Goal: Find specific page/section: Find specific page/section

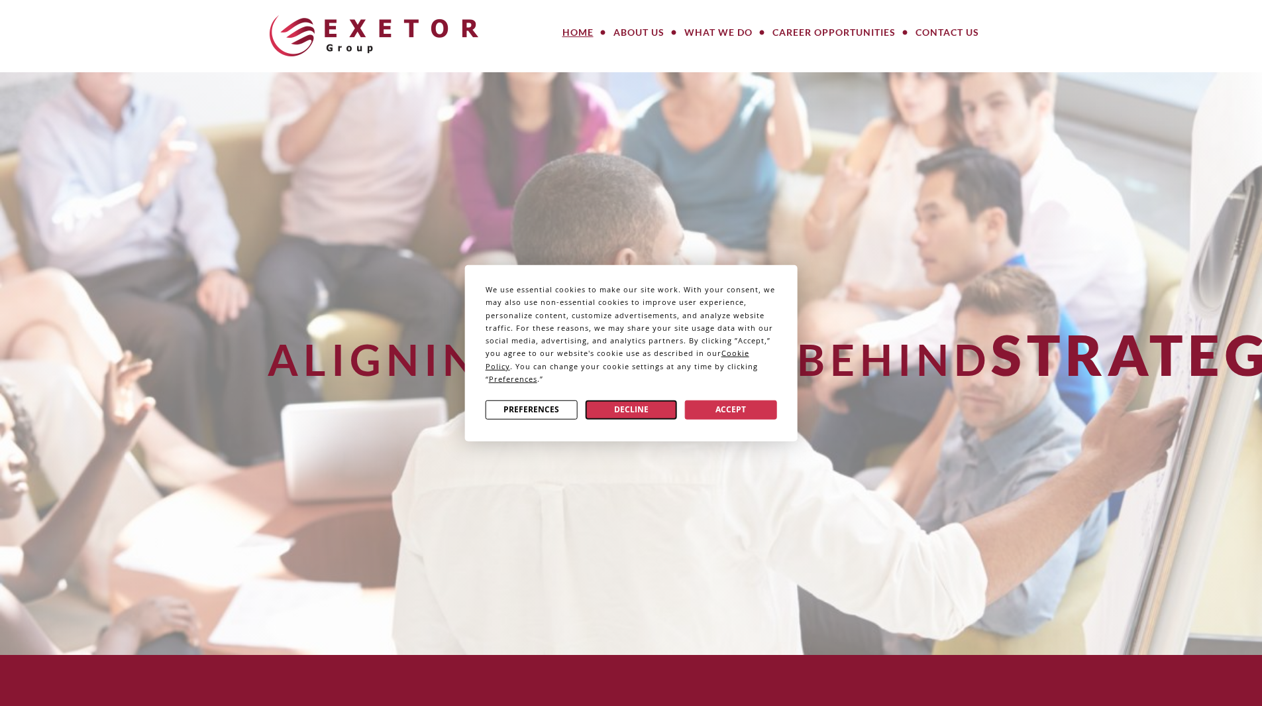
click at [619, 406] on button "Decline" at bounding box center [631, 409] width 92 height 19
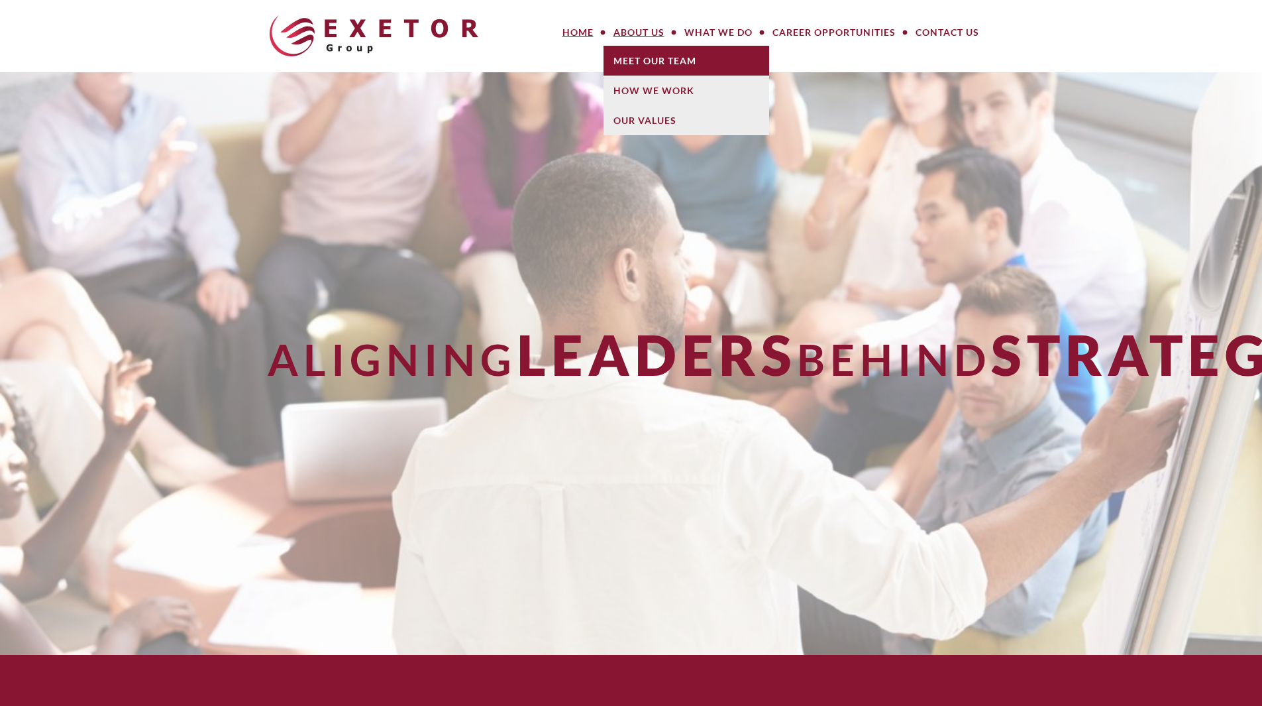
click at [643, 54] on link "Meet Our Team" at bounding box center [687, 61] width 166 height 30
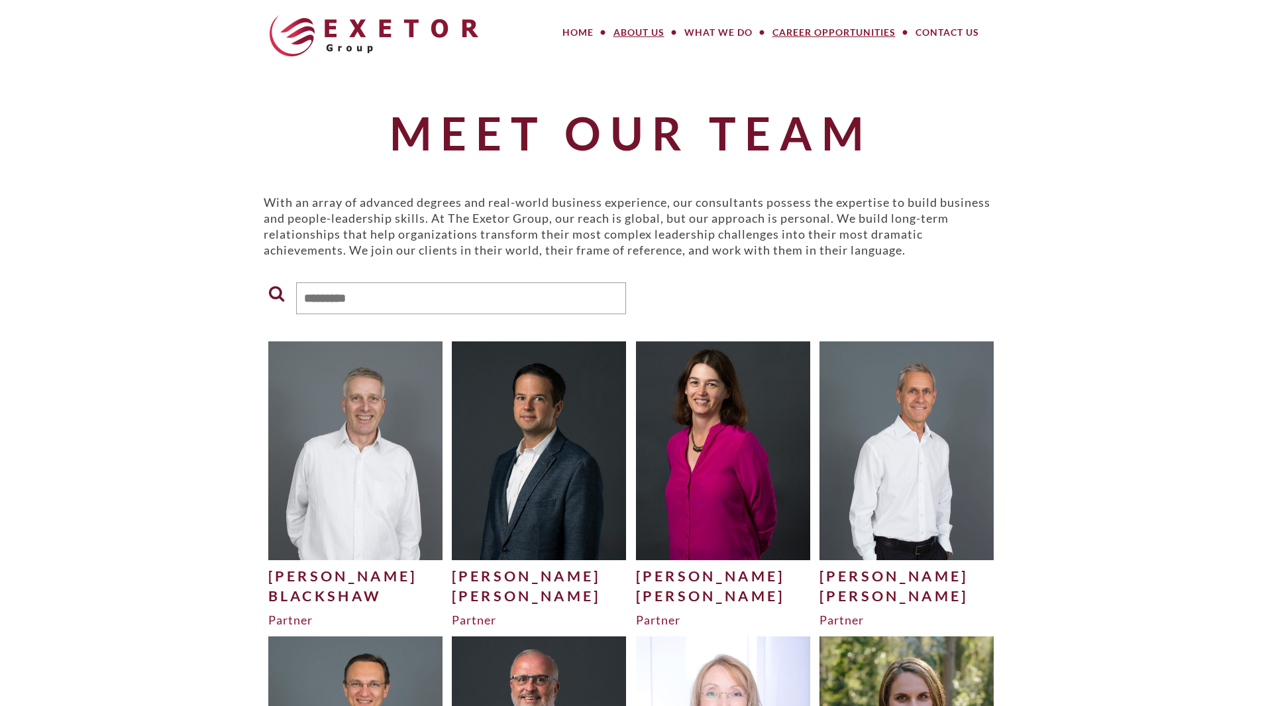
click at [854, 32] on link "Career Opportunities" at bounding box center [834, 32] width 143 height 27
